Goal: Task Accomplishment & Management: Manage account settings

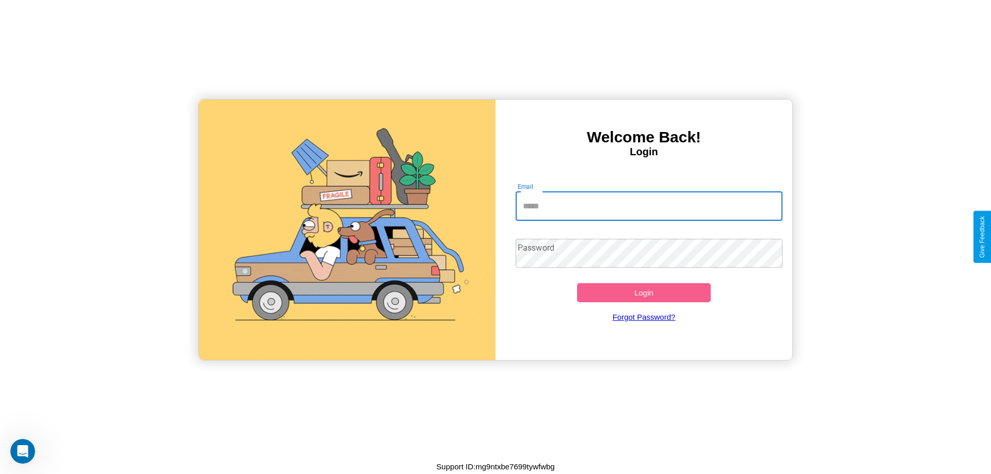
click at [649, 206] on input "Email" at bounding box center [649, 206] width 267 height 29
type input "**********"
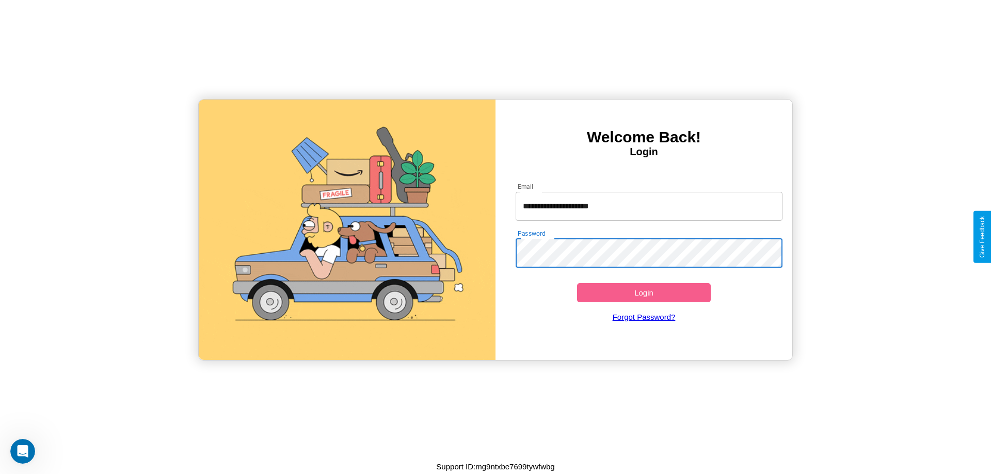
click at [644, 293] on button "Login" at bounding box center [644, 292] width 134 height 19
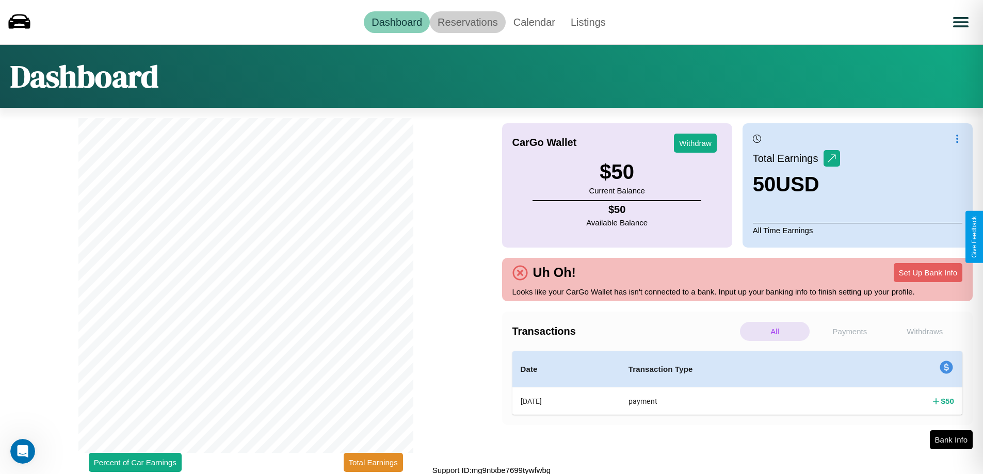
click at [468, 22] on link "Reservations" at bounding box center [468, 22] width 76 height 22
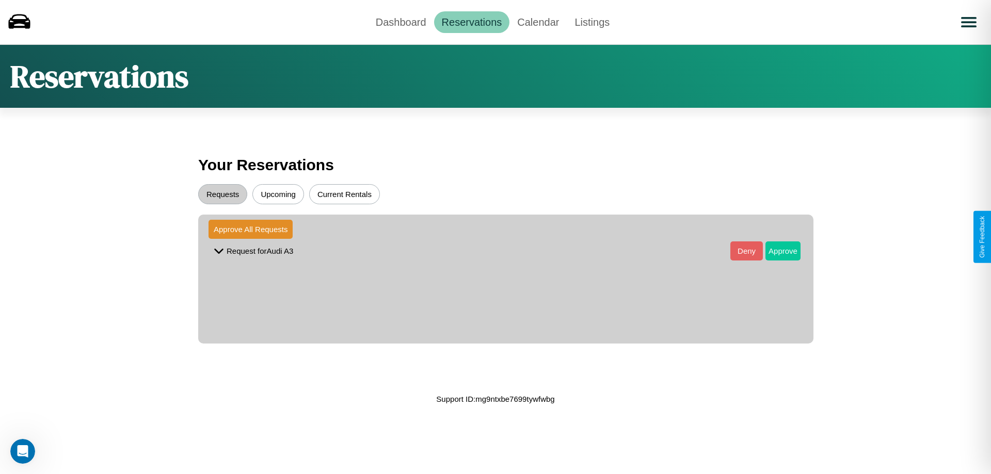
click at [775, 251] on button "Approve" at bounding box center [782, 251] width 35 height 19
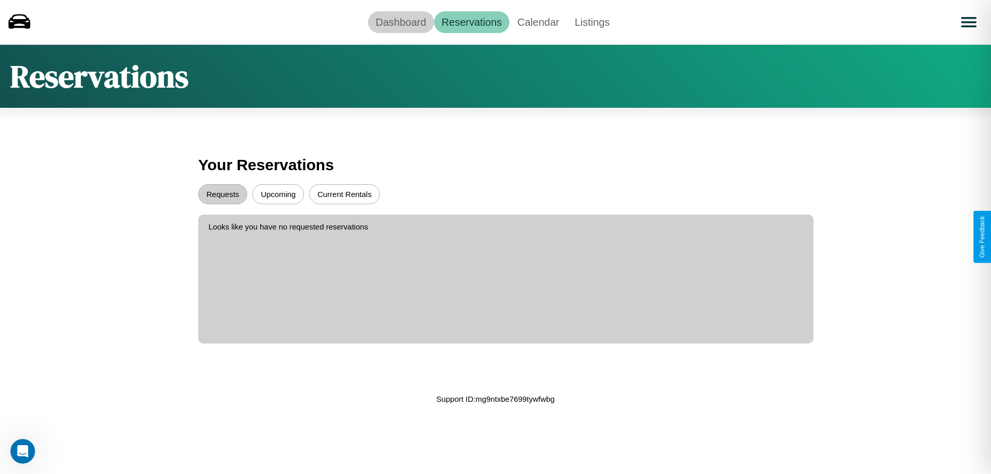
click at [401, 22] on link "Dashboard" at bounding box center [401, 22] width 66 height 22
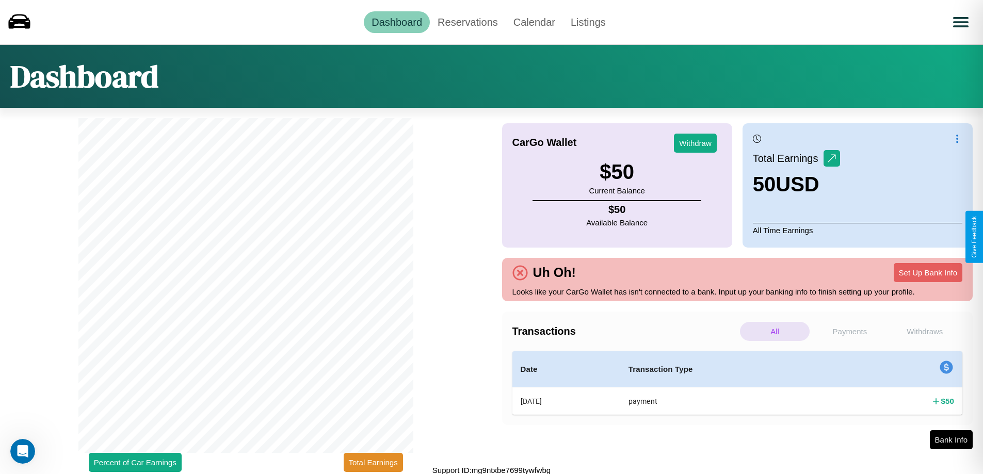
click at [775, 331] on p "All" at bounding box center [775, 331] width 70 height 19
click at [850, 331] on p "Payments" at bounding box center [850, 331] width 70 height 19
click at [925, 331] on p "Withdraws" at bounding box center [925, 331] width 70 height 19
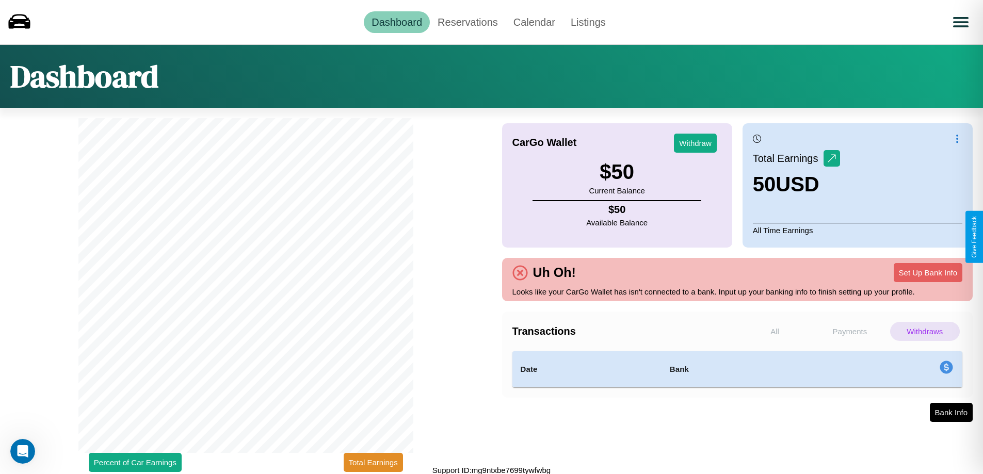
click at [850, 331] on p "Payments" at bounding box center [850, 331] width 70 height 19
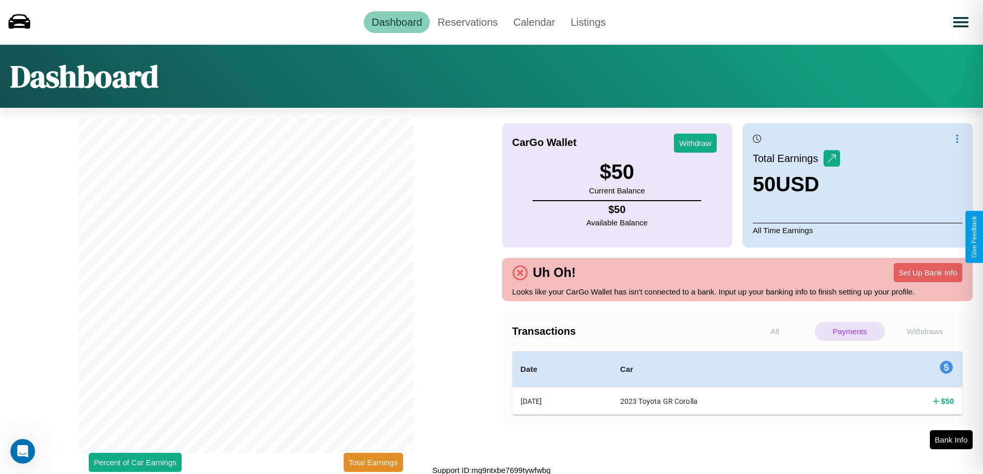
click at [925, 331] on p "Withdraws" at bounding box center [925, 331] width 70 height 19
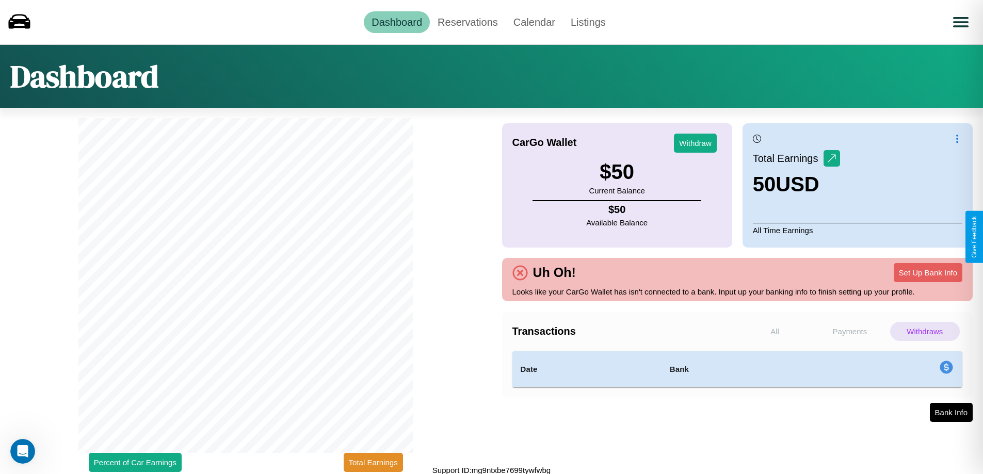
click at [850, 331] on p "Payments" at bounding box center [850, 331] width 70 height 19
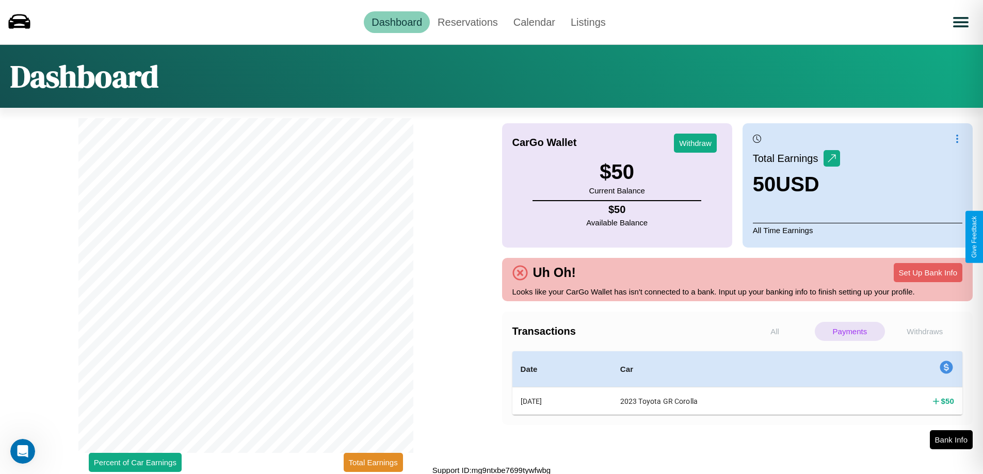
click at [925, 331] on p "Withdraws" at bounding box center [925, 331] width 70 height 19
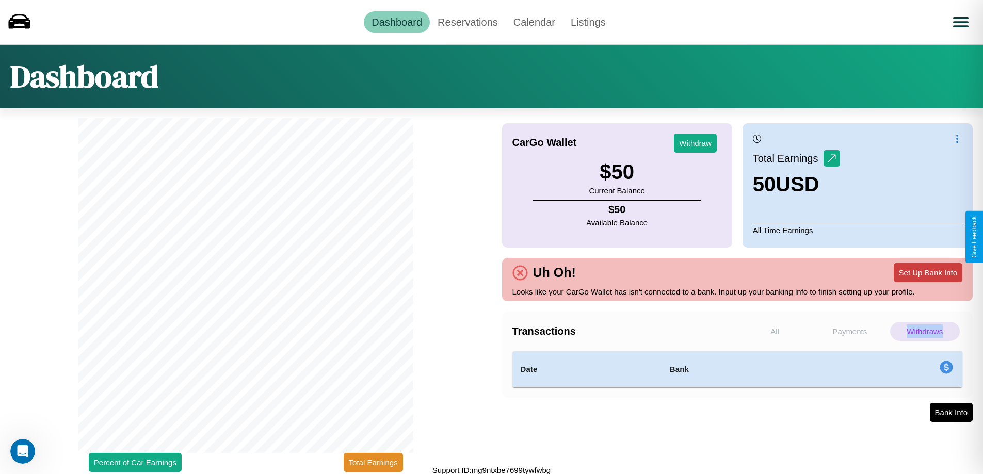
click at [928, 273] on button "Set Up Bank Info" at bounding box center [928, 272] width 69 height 19
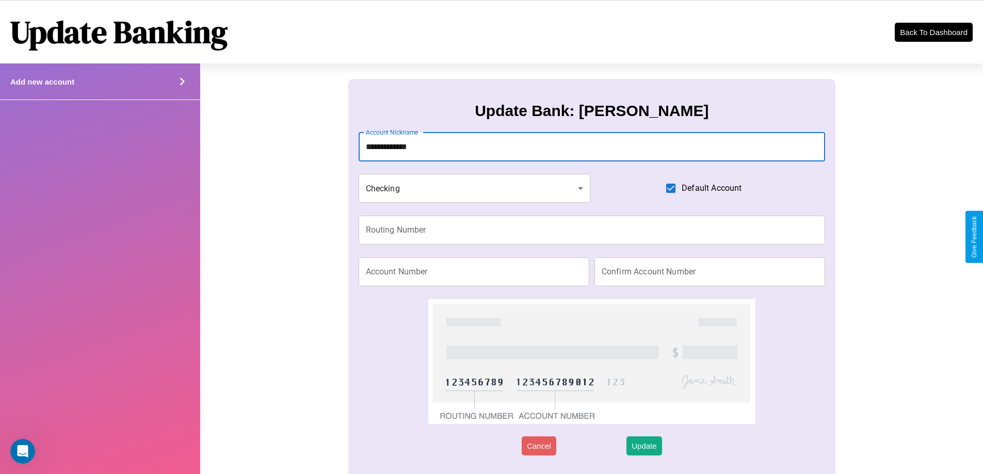
type input "**********"
